Goal: Browse casually

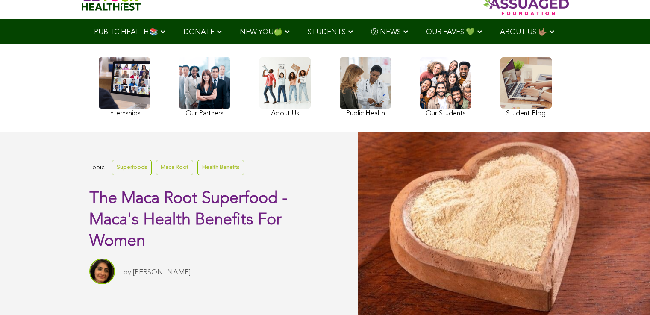
click at [420, 90] on link at bounding box center [445, 88] width 51 height 62
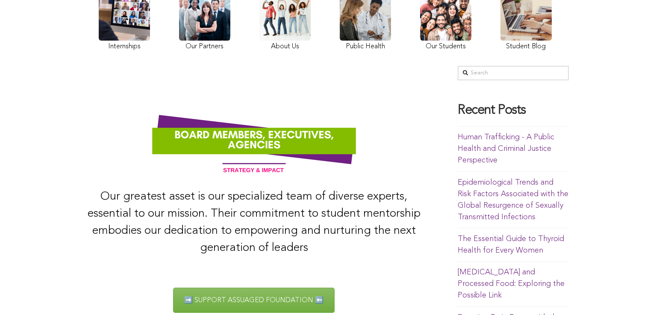
scroll to position [114, 0]
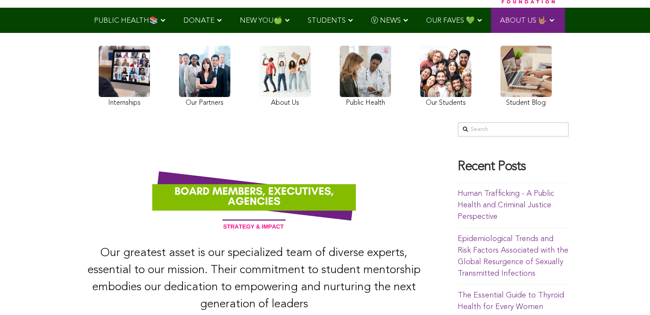
click at [420, 109] on link at bounding box center [445, 78] width 51 height 64
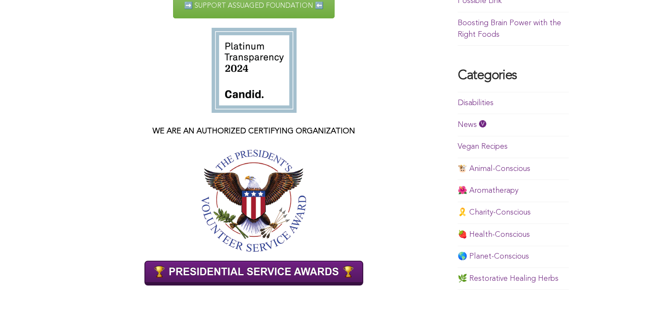
scroll to position [452, 0]
